Goal: Task Accomplishment & Management: Manage account settings

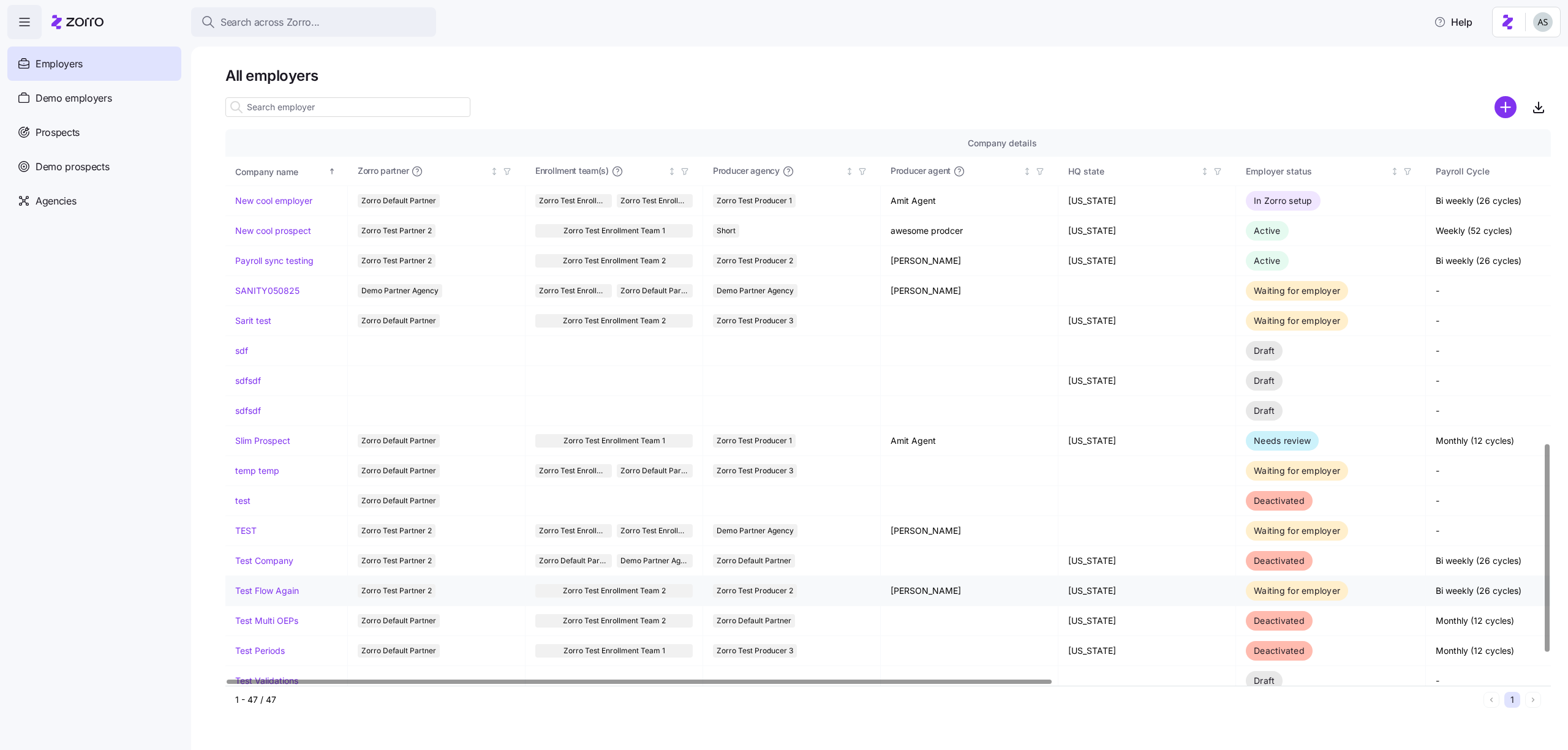
scroll to position [909, 0]
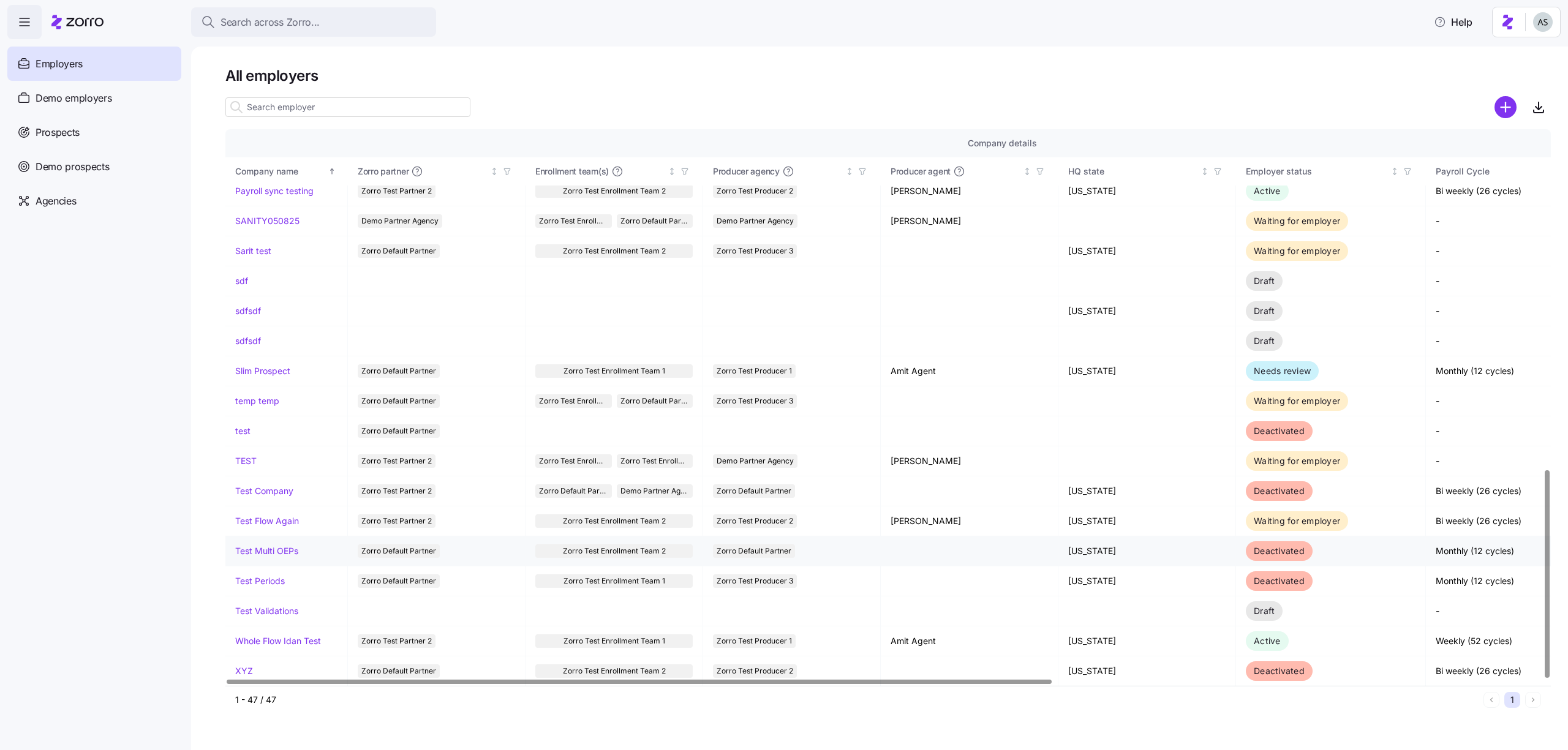
click at [282, 552] on link "Test Multi OEPs" at bounding box center [266, 551] width 63 height 12
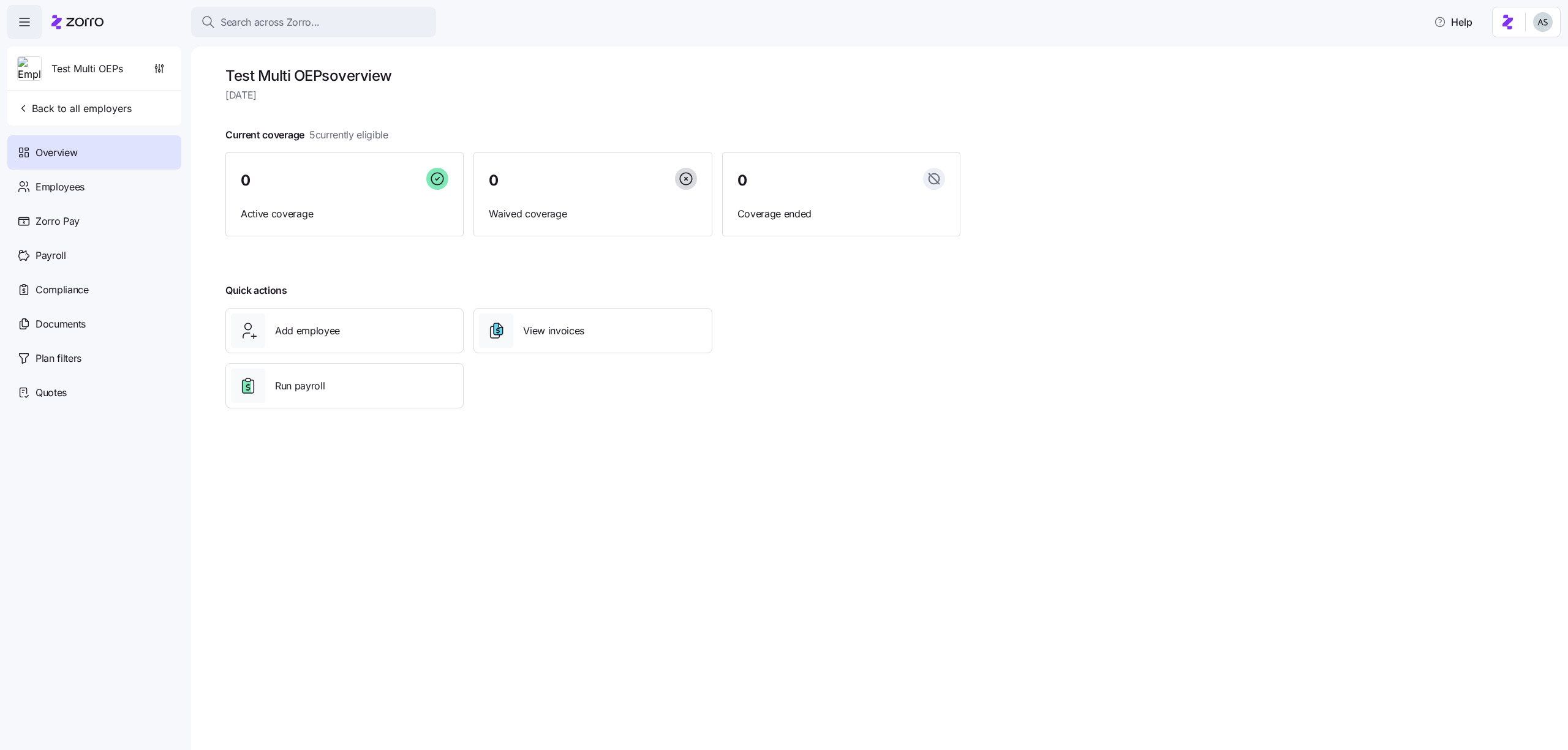
click at [174, 70] on div "Test Multi OEPs" at bounding box center [94, 69] width 164 height 44
click at [122, 59] on div "Test Multi OEPs" at bounding box center [94, 69] width 164 height 44
click at [158, 59] on span "button" at bounding box center [159, 69] width 23 height 23
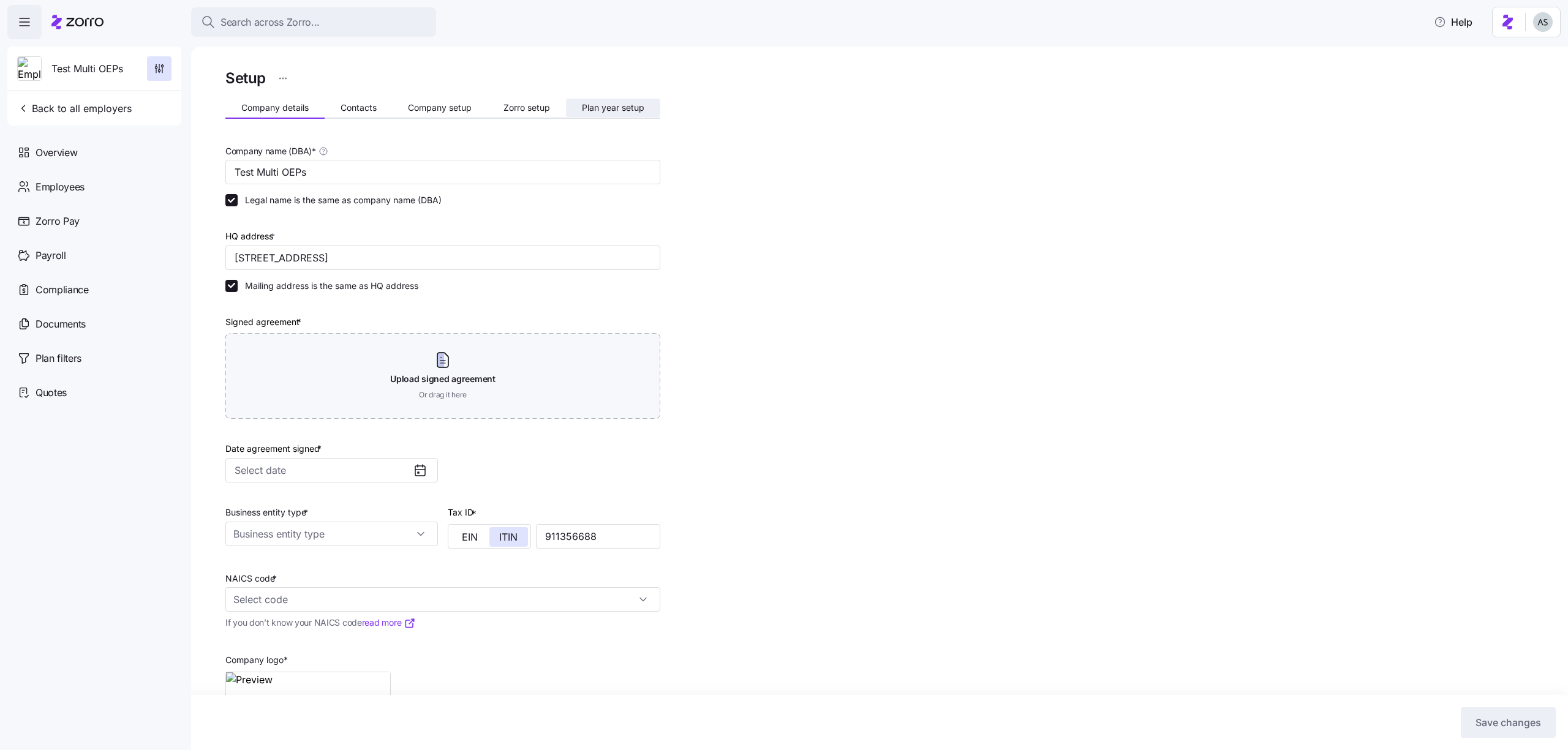
click at [584, 112] on span "Plan year setup" at bounding box center [613, 107] width 63 height 9
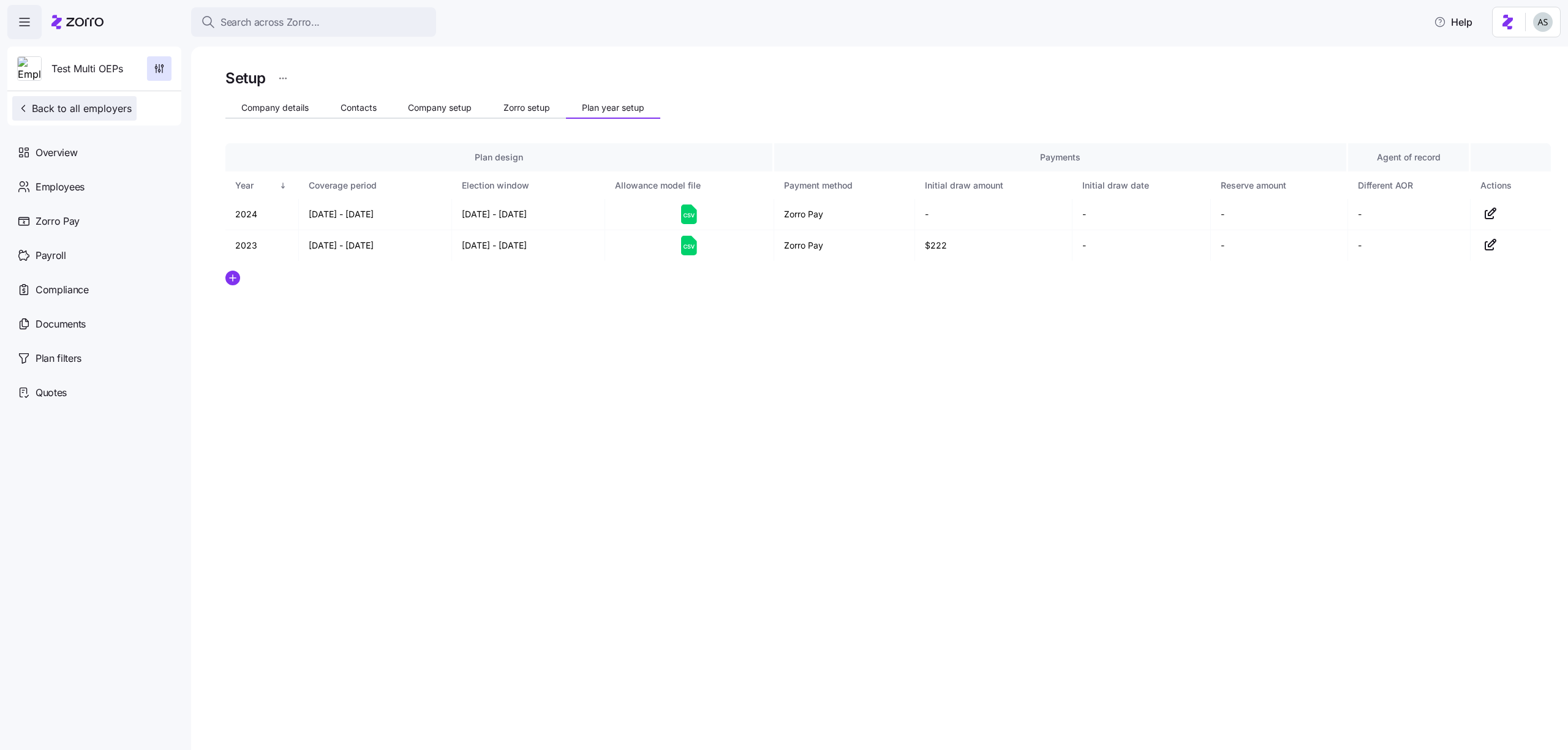
click at [119, 106] on span "Back to all employers" at bounding box center [75, 109] width 115 height 15
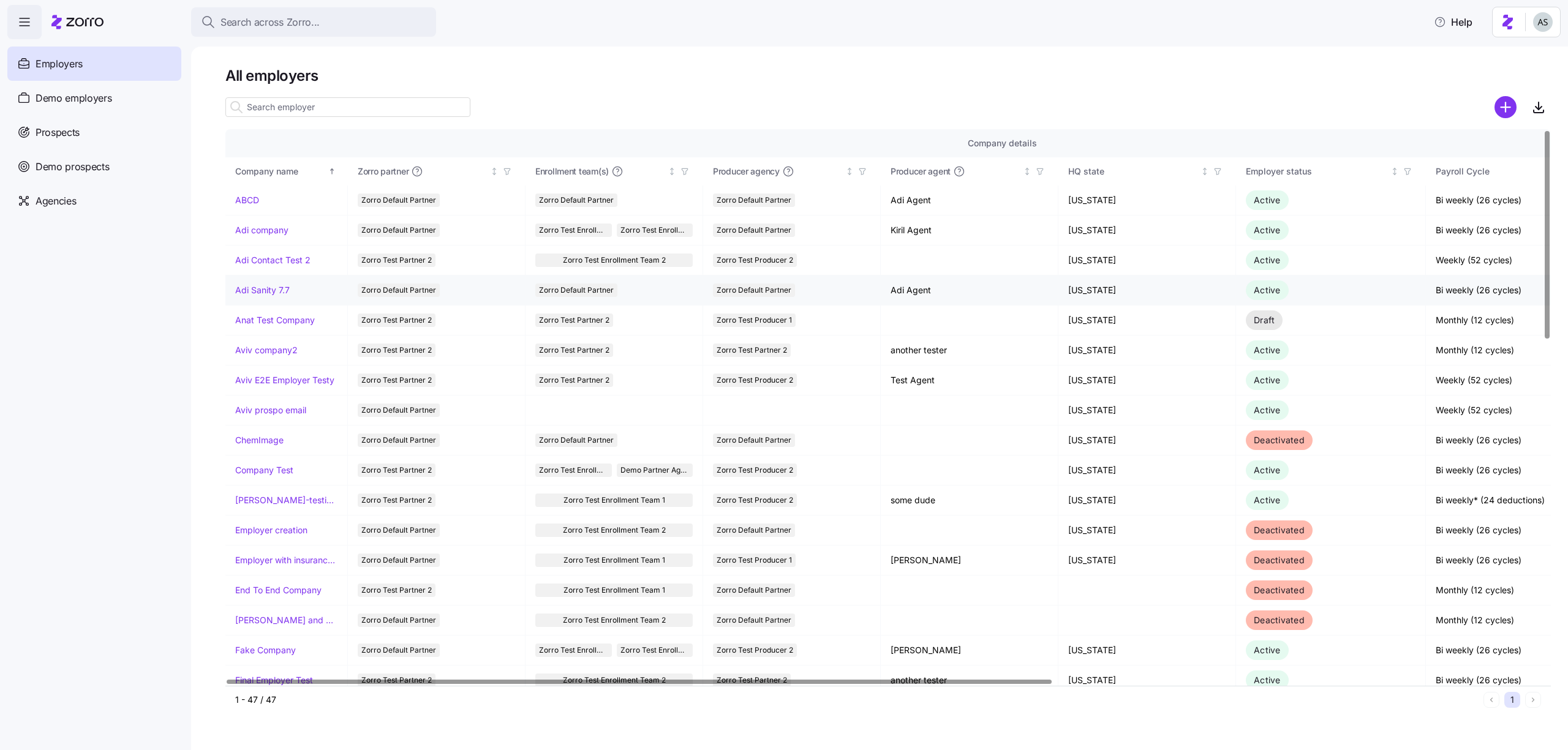
click at [270, 288] on link "Adi Sanity 7.7" at bounding box center [262, 290] width 55 height 12
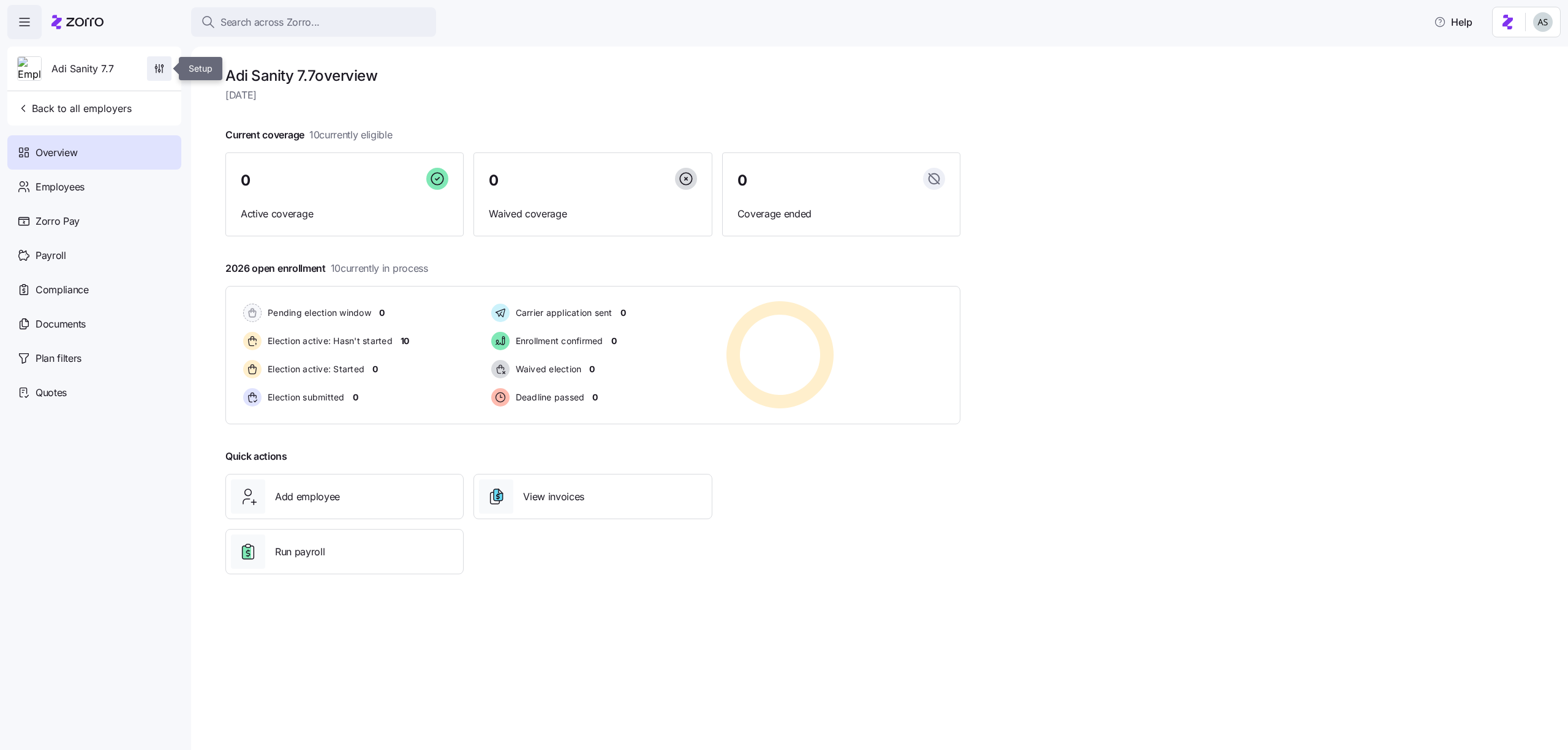
click at [166, 65] on span "button" at bounding box center [159, 69] width 23 height 23
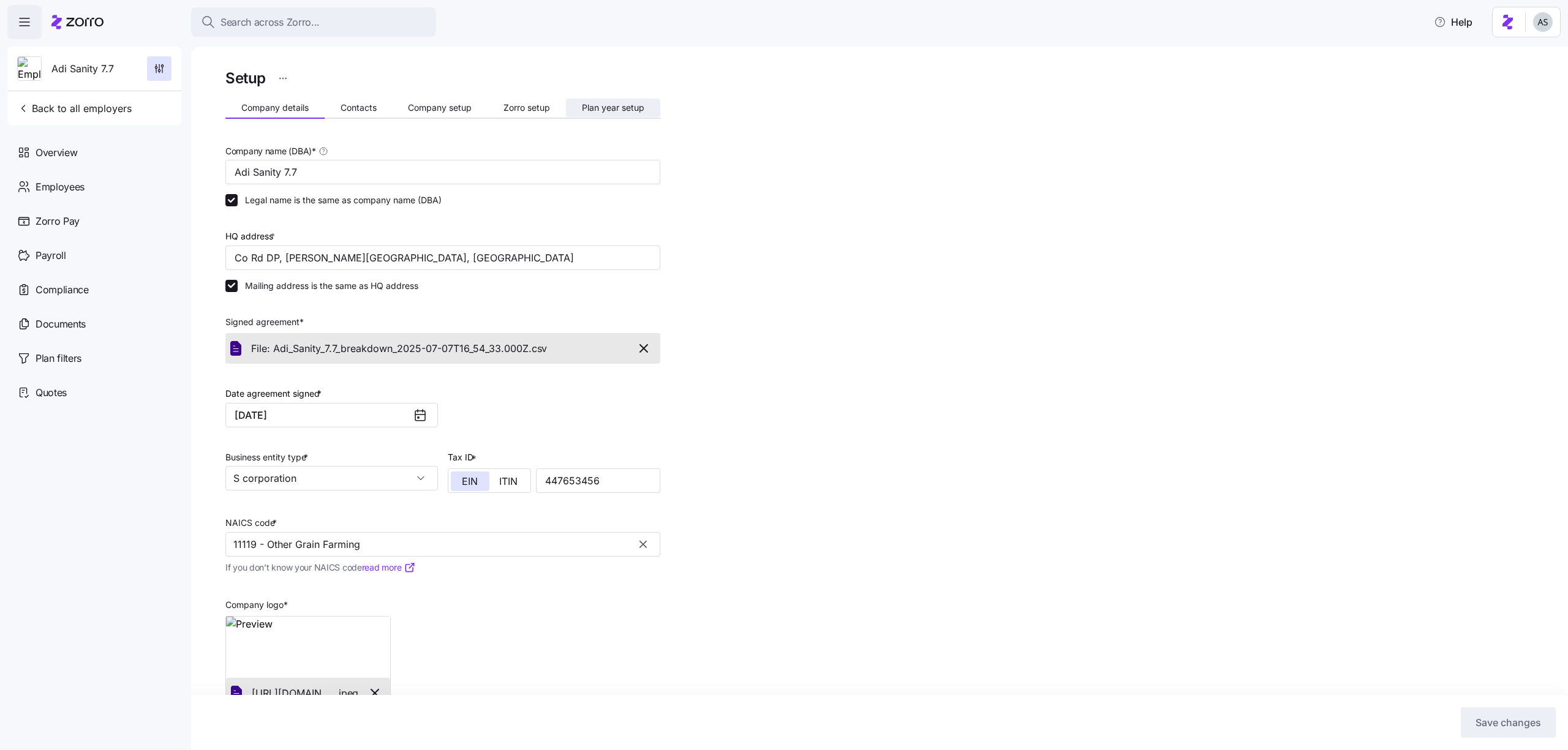
click at [597, 113] on button "Plan year setup" at bounding box center [613, 108] width 95 height 19
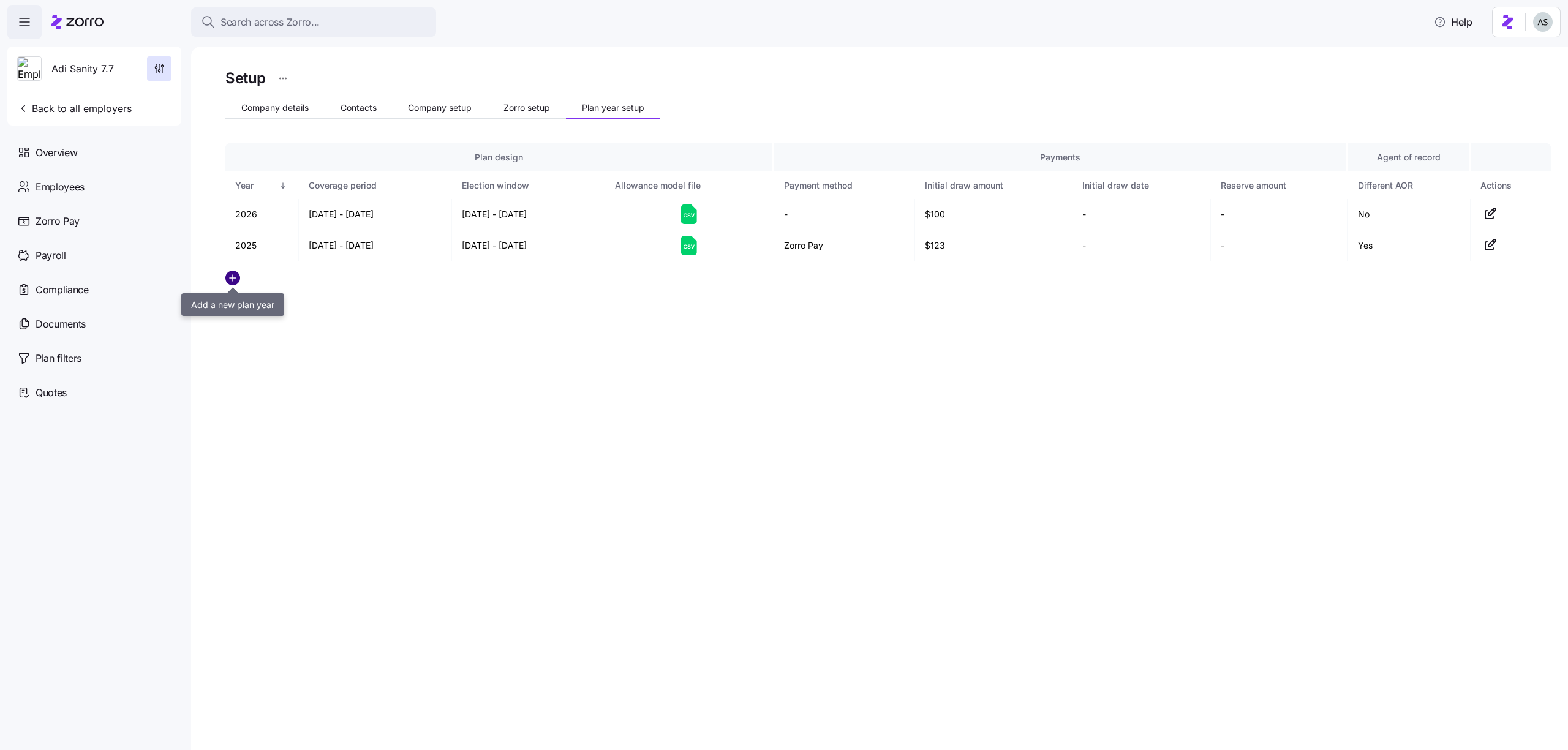
click at [228, 275] on circle "add icon" at bounding box center [232, 278] width 13 height 13
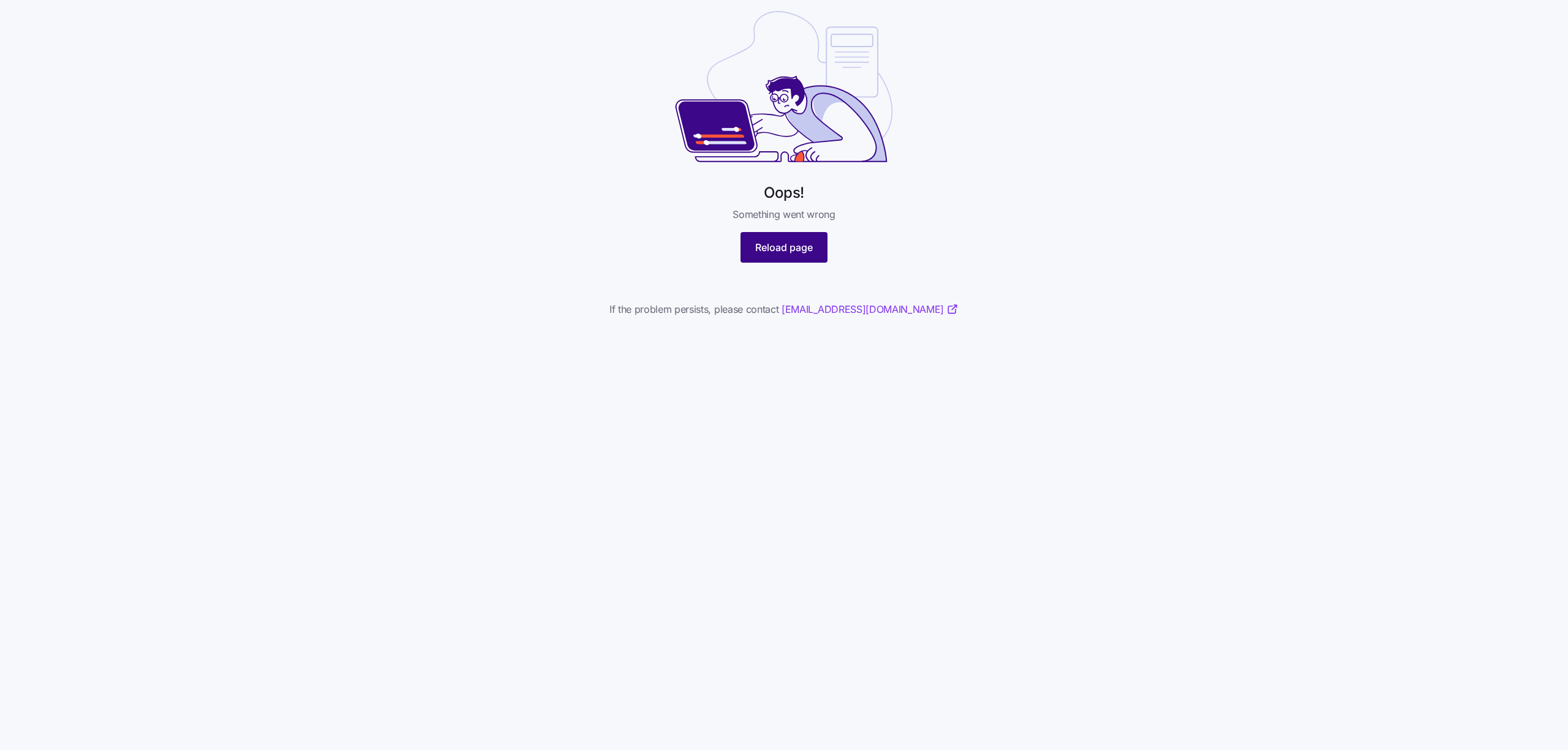
click at [795, 253] on span "Reload page" at bounding box center [784, 247] width 57 height 15
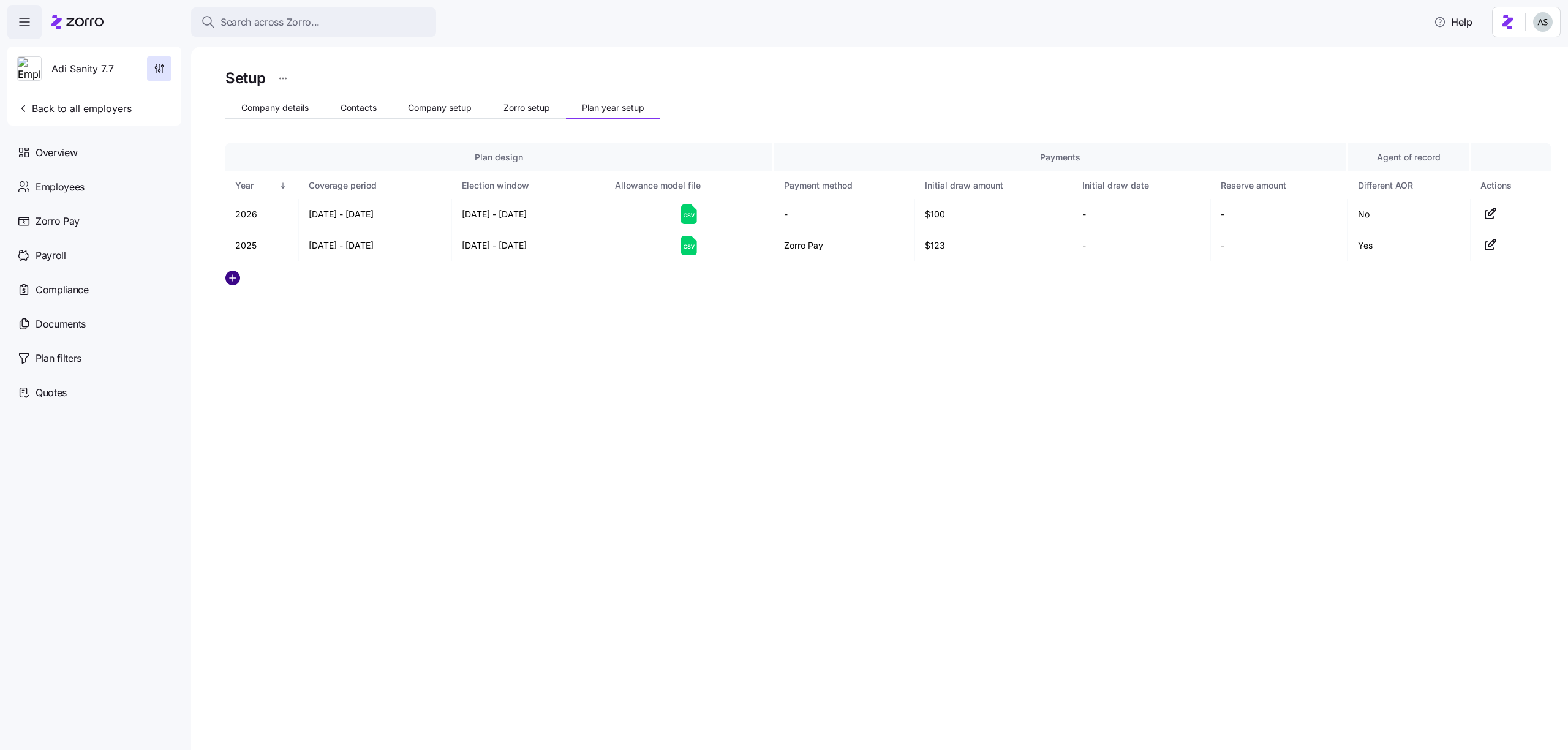
click at [236, 276] on circle "add icon" at bounding box center [232, 278] width 13 height 13
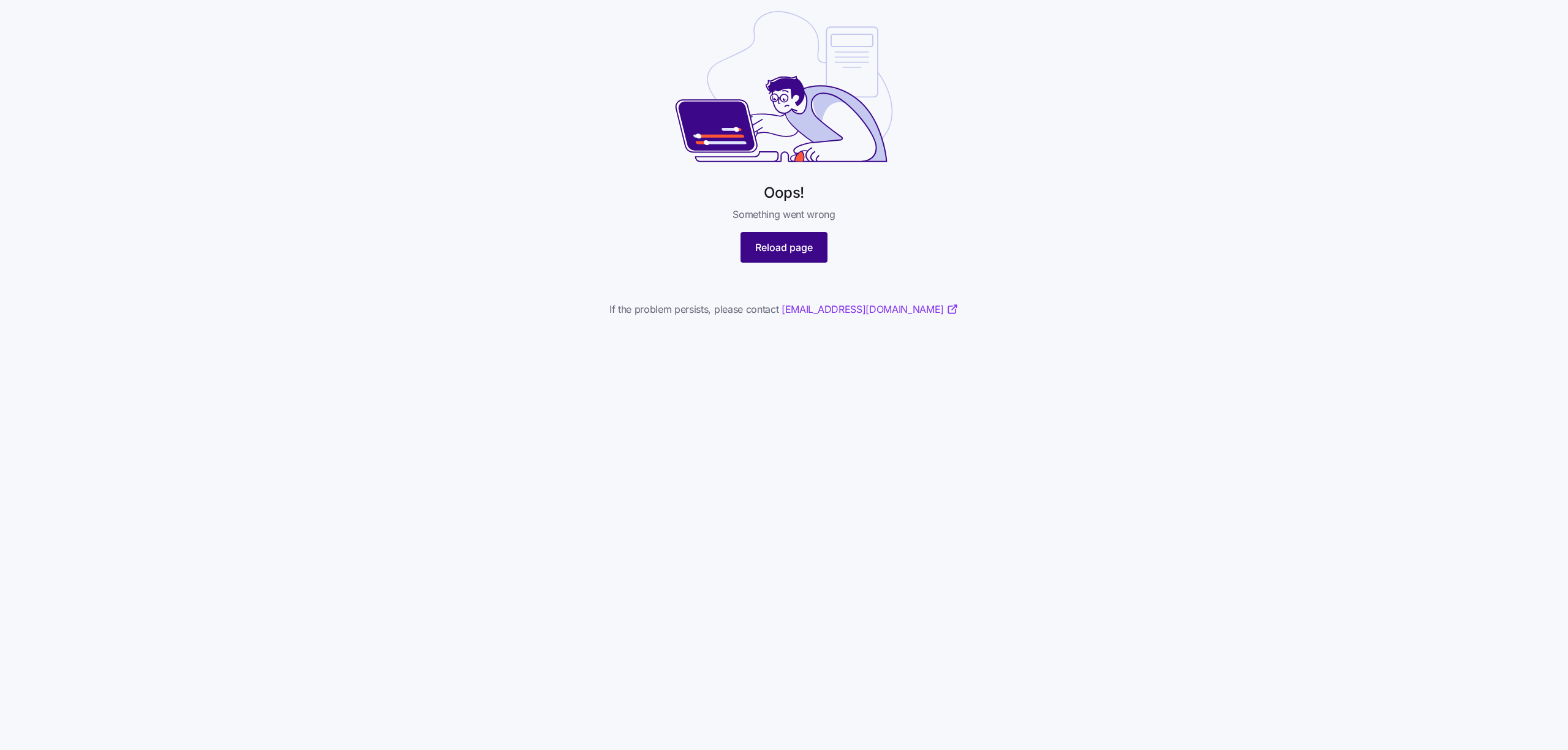
click at [817, 249] on button "Reload page" at bounding box center [784, 247] width 87 height 31
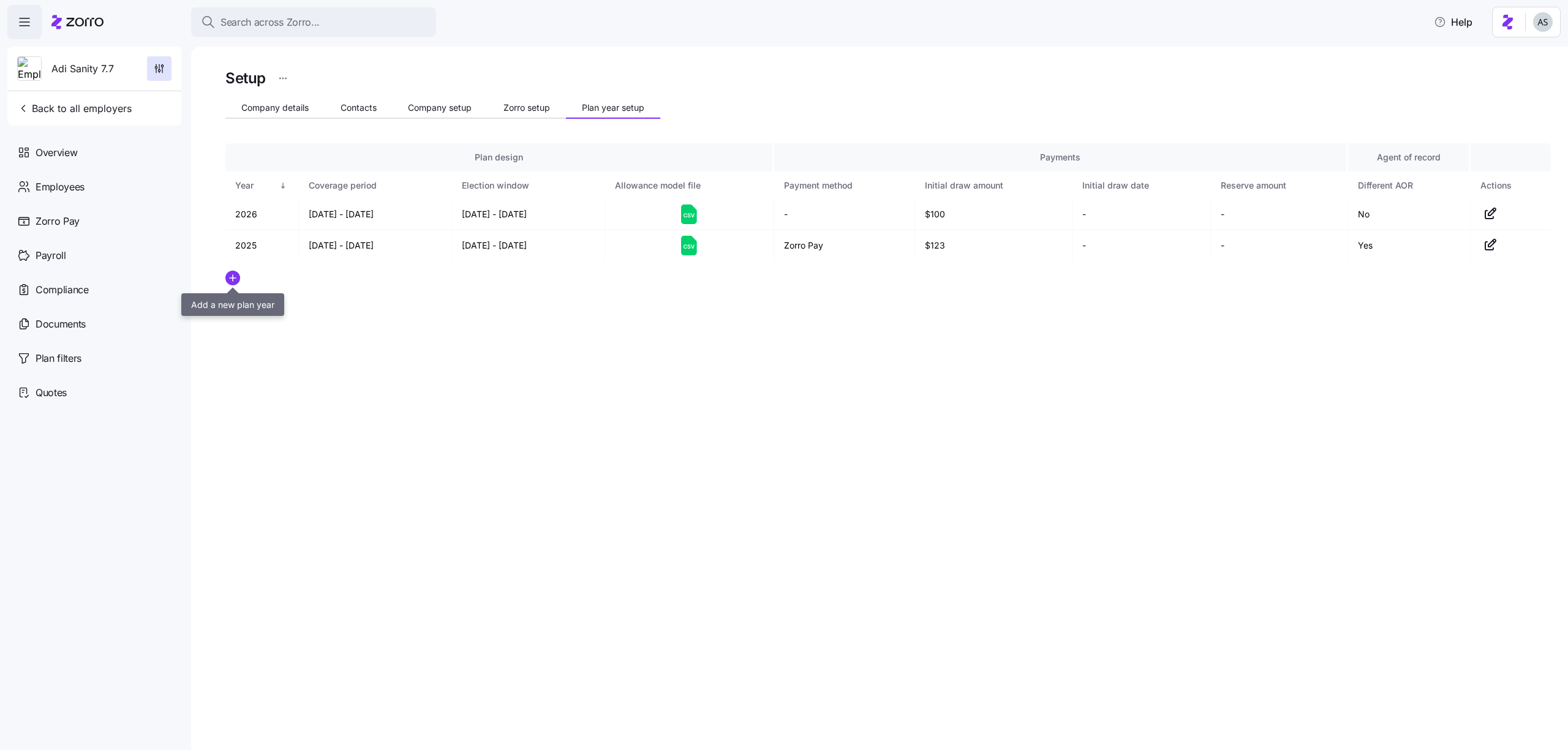
click at [240, 272] on icon "add icon" at bounding box center [232, 278] width 15 height 15
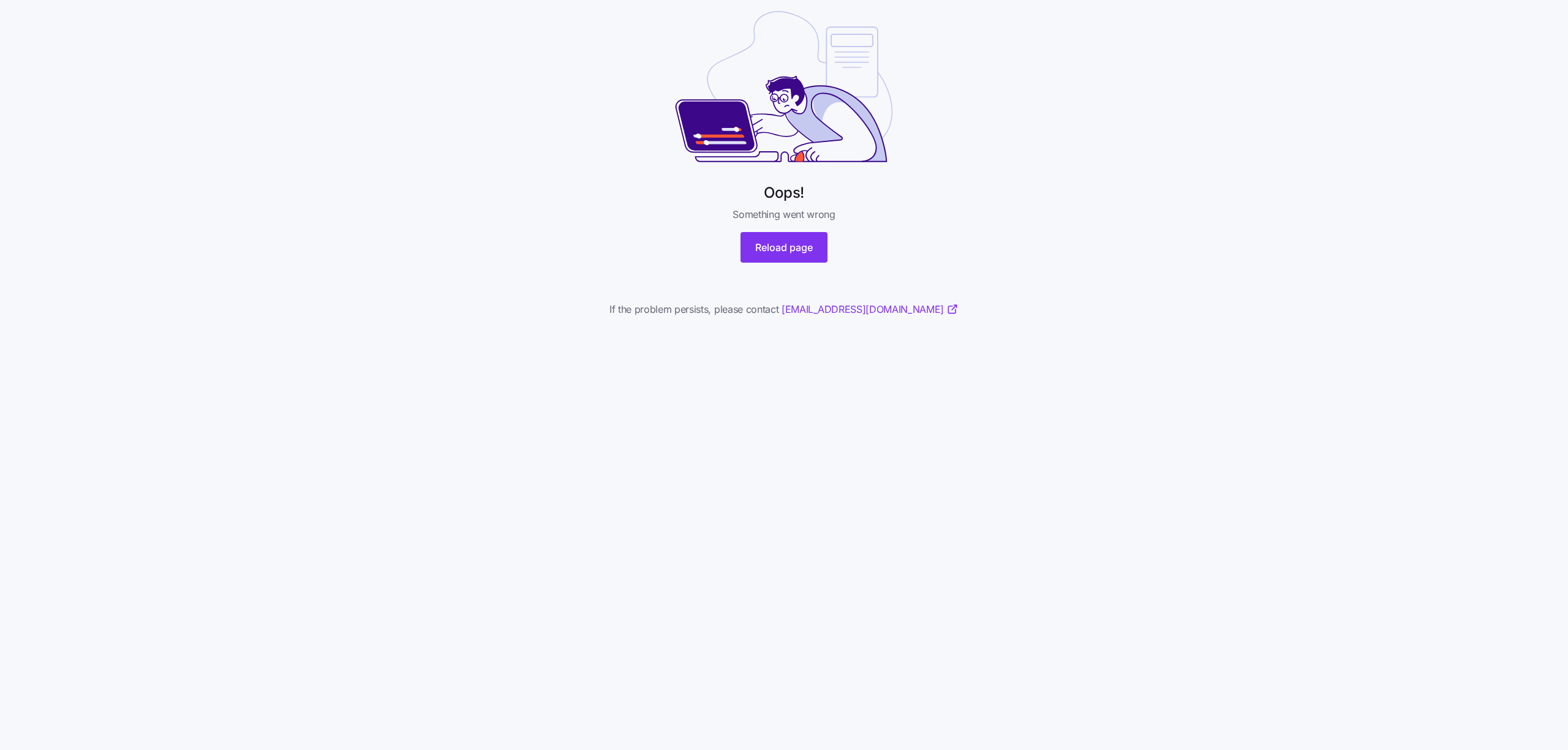
click at [839, 243] on div "Oops! Something went wrong Reload page If the problem persists, please contact …" at bounding box center [784, 159] width 390 height 317
click at [777, 243] on span "Reload page" at bounding box center [784, 247] width 57 height 15
